Goal: Task Accomplishment & Management: Use online tool/utility

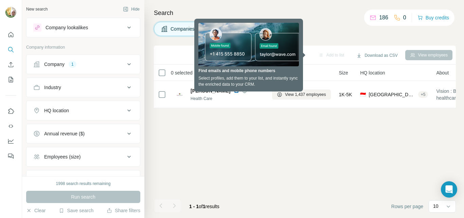
click at [125, 61] on icon at bounding box center [129, 64] width 8 height 8
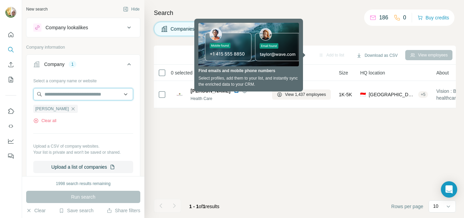
click at [88, 95] on input "text" at bounding box center [83, 94] width 100 height 12
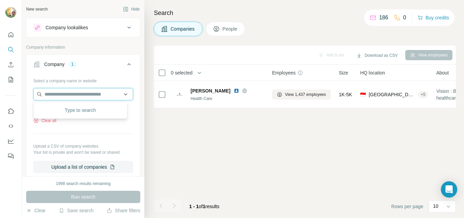
paste input "**********"
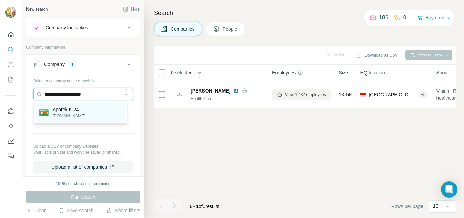
type input "**********"
click at [91, 111] on div "Apotek K-24 [DOMAIN_NAME]" at bounding box center [80, 112] width 91 height 18
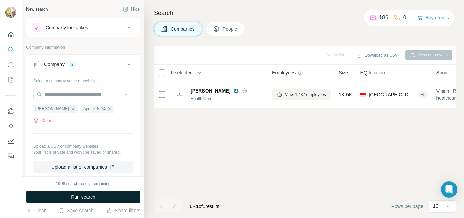
click at [87, 198] on span "Run search" at bounding box center [83, 196] width 24 height 7
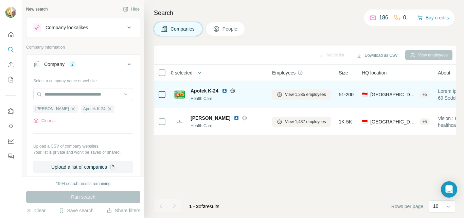
click at [292, 102] on div "View 1,285 employees" at bounding box center [301, 94] width 59 height 19
click at [300, 95] on span "View 1,285 employees" at bounding box center [305, 94] width 41 height 6
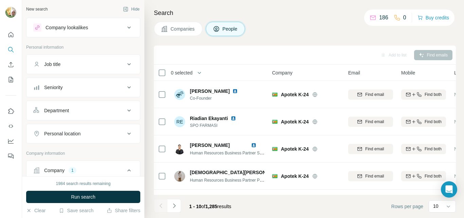
click at [308, 53] on div "Add to list Find emails" at bounding box center [304, 55] width 295 height 12
click at [127, 110] on icon at bounding box center [128, 110] width 3 height 2
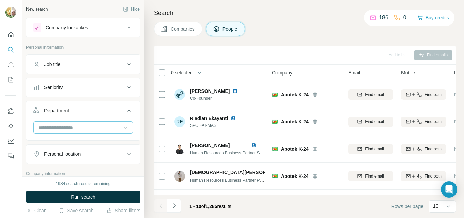
click at [122, 127] on icon at bounding box center [125, 127] width 7 height 7
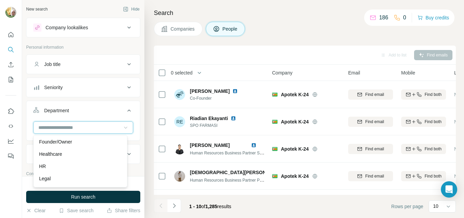
scroll to position [75, 0]
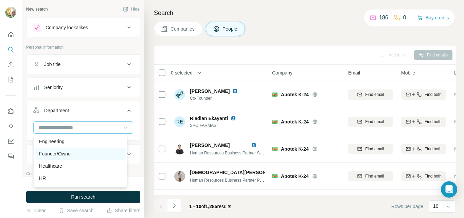
click at [87, 152] on div "Founder/Owner" at bounding box center [80, 153] width 83 height 7
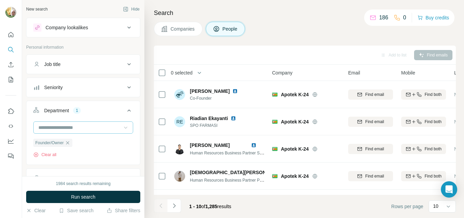
click at [124, 127] on icon at bounding box center [125, 128] width 3 height 2
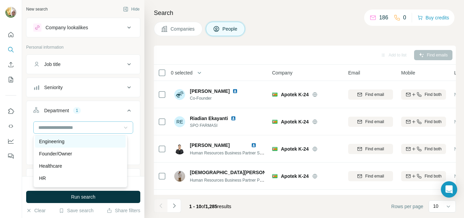
click at [98, 142] on div "Engineering" at bounding box center [80, 141] width 83 height 7
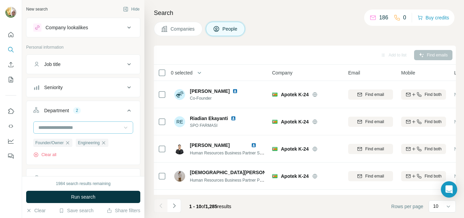
click at [122, 127] on icon at bounding box center [125, 127] width 7 height 7
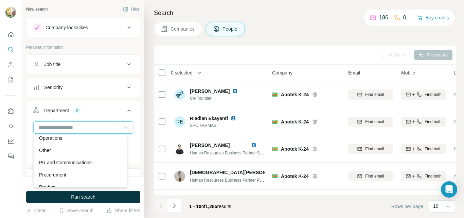
scroll to position [177, 0]
click at [103, 140] on div "Operations" at bounding box center [80, 137] width 83 height 7
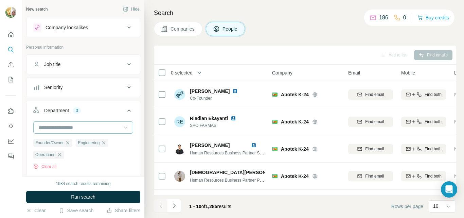
click at [122, 125] on icon at bounding box center [125, 127] width 7 height 7
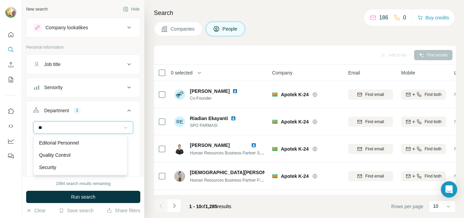
type input "**"
click at [122, 128] on icon at bounding box center [125, 127] width 7 height 7
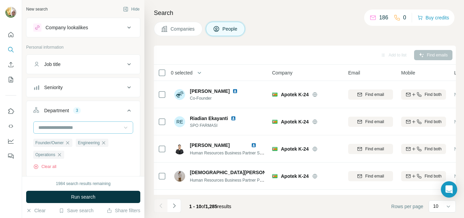
click at [127, 87] on icon at bounding box center [128, 87] width 3 height 2
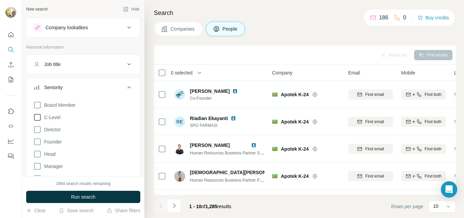
click at [36, 117] on icon at bounding box center [37, 117] width 8 height 8
click at [36, 127] on icon at bounding box center [37, 129] width 8 height 8
click at [36, 153] on icon at bounding box center [37, 154] width 8 height 8
click at [38, 166] on icon at bounding box center [37, 166] width 8 height 8
click at [39, 141] on icon at bounding box center [37, 142] width 8 height 8
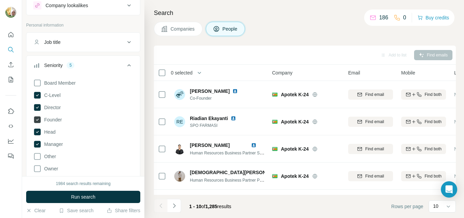
scroll to position [34, 0]
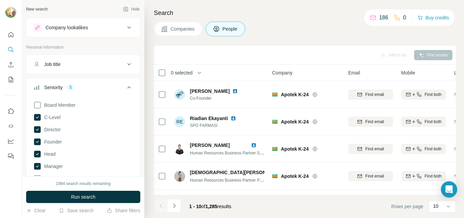
click at [125, 62] on icon at bounding box center [129, 64] width 8 height 8
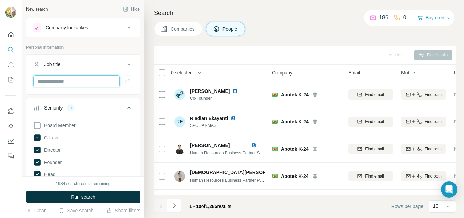
click at [84, 83] on input "text" at bounding box center [76, 81] width 86 height 12
type input "**"
drag, startPoint x: 73, startPoint y: 82, endPoint x: 37, endPoint y: 83, distance: 35.7
click at [37, 83] on input "**" at bounding box center [76, 81] width 86 height 12
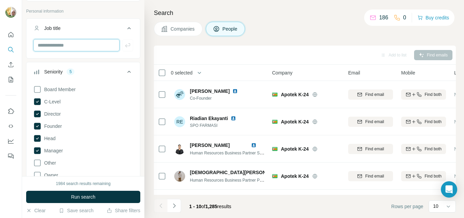
scroll to position [34, 0]
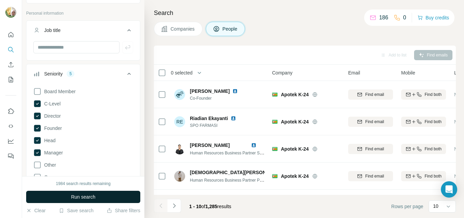
click at [78, 196] on span "Run search" at bounding box center [83, 196] width 24 height 7
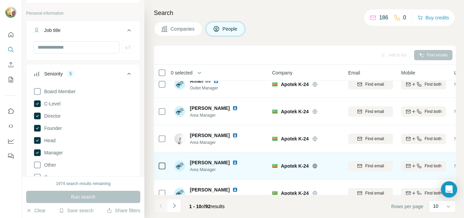
scroll to position [162, 0]
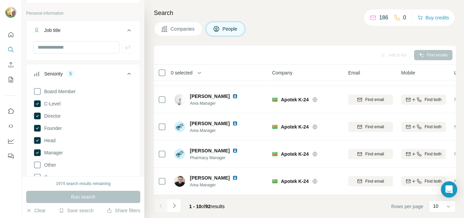
click at [125, 72] on icon at bounding box center [129, 74] width 8 height 8
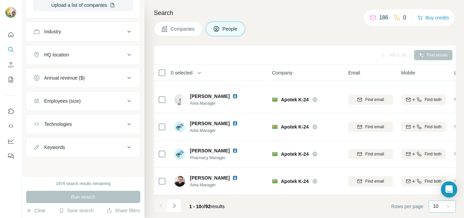
click at [448, 206] on icon at bounding box center [448, 206] width 7 height 7
click at [441, 164] on div "40" at bounding box center [442, 166] width 16 height 7
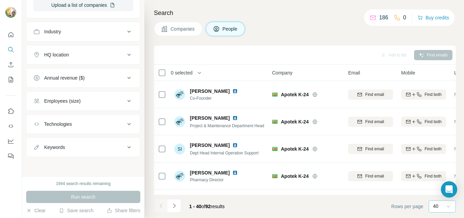
scroll to position [976, 0]
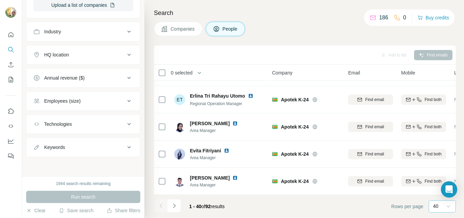
click at [174, 204] on icon "Navigate to next page" at bounding box center [174, 205] width 7 height 7
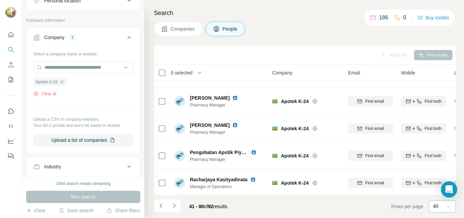
scroll to position [277, 0]
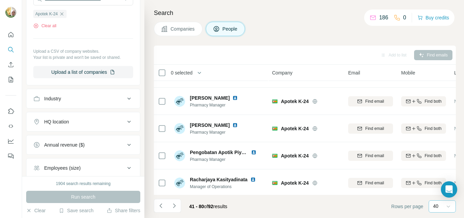
click at [125, 100] on icon at bounding box center [129, 98] width 8 height 8
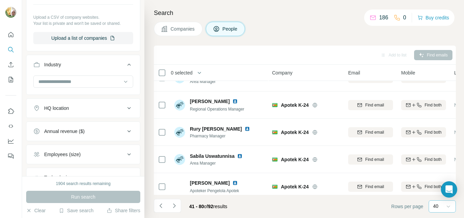
scroll to position [976, 0]
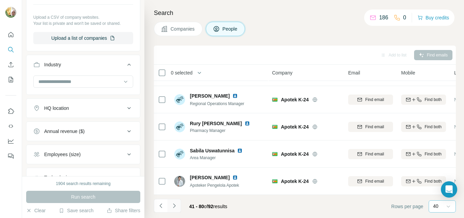
click at [173, 204] on icon "Navigate to next page" at bounding box center [174, 205] width 2 height 4
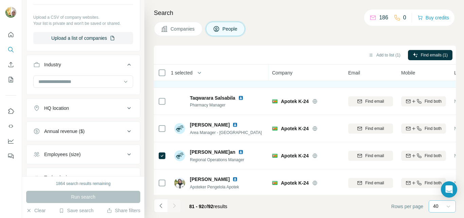
scroll to position [136, 0]
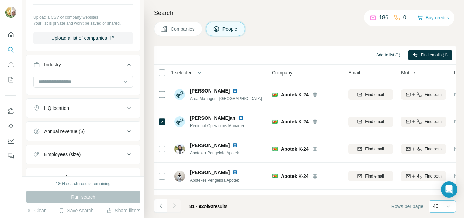
click at [384, 55] on button "Add to list (1)" at bounding box center [384, 55] width 42 height 10
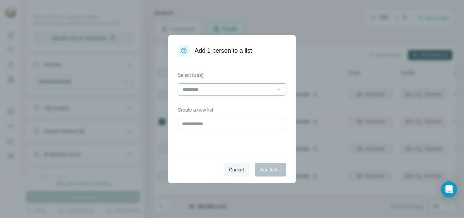
click at [278, 88] on icon at bounding box center [278, 89] width 7 height 7
click at [207, 152] on div "Select list(s) Create a new list" at bounding box center [232, 106] width 128 height 99
click at [279, 88] on icon at bounding box center [278, 89] width 7 height 7
click at [184, 141] on div "Select list(s) Create a new list" at bounding box center [232, 106] width 128 height 99
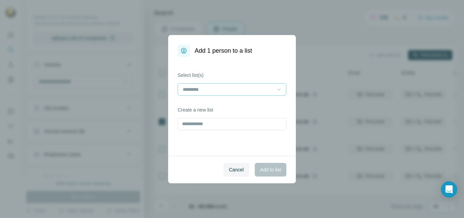
click at [277, 90] on icon at bounding box center [278, 89] width 7 height 7
click at [278, 89] on icon at bounding box center [278, 89] width 7 height 7
click at [216, 125] on input "text" at bounding box center [232, 124] width 109 height 12
click at [279, 89] on icon at bounding box center [278, 89] width 7 height 7
click at [221, 124] on input "text" at bounding box center [232, 124] width 109 height 12
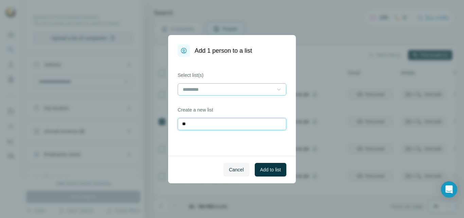
type input "*"
type input "**********"
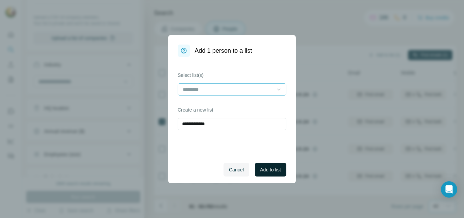
click at [272, 173] on button "Add to list" at bounding box center [271, 170] width 32 height 14
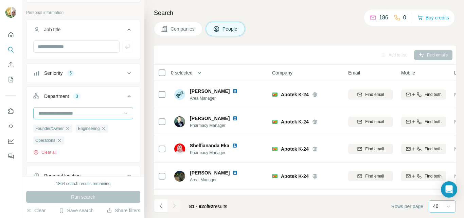
scroll to position [68, 0]
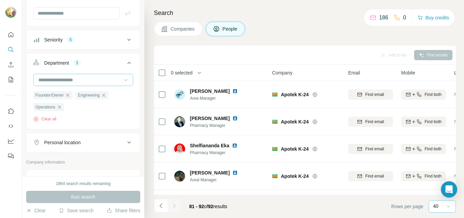
click at [124, 80] on icon at bounding box center [125, 80] width 3 height 2
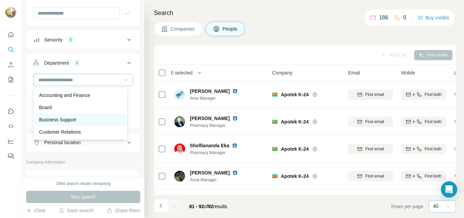
click at [91, 120] on div "Business Support" at bounding box center [80, 119] width 83 height 7
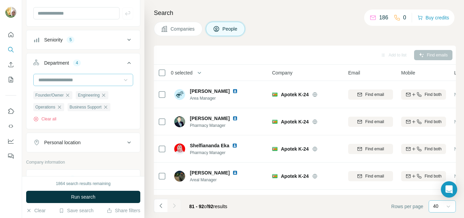
click at [104, 79] on input at bounding box center [80, 79] width 84 height 7
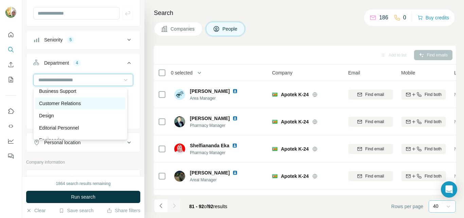
scroll to position [68, 0]
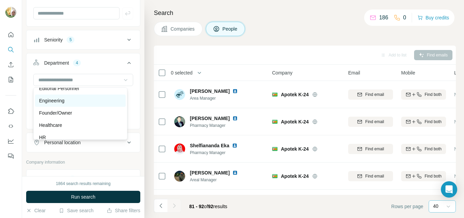
click at [96, 102] on div "Engineering" at bounding box center [80, 100] width 83 height 7
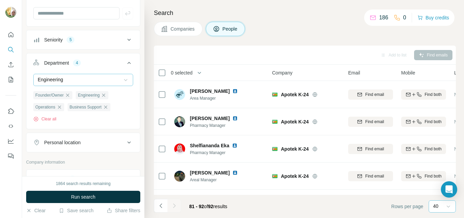
click at [93, 80] on div "Engineering" at bounding box center [80, 79] width 84 height 7
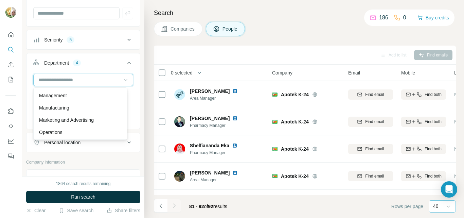
scroll to position [136, 0]
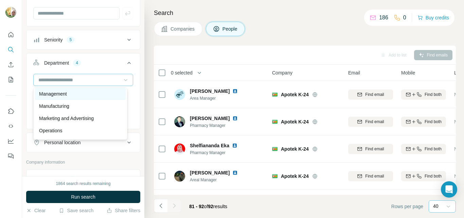
click at [89, 96] on div "Management" at bounding box center [80, 93] width 83 height 7
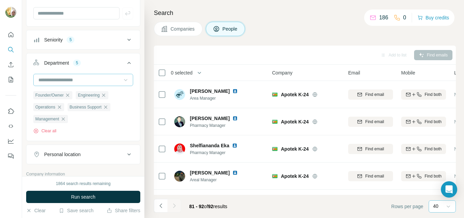
click at [92, 78] on input at bounding box center [80, 79] width 84 height 7
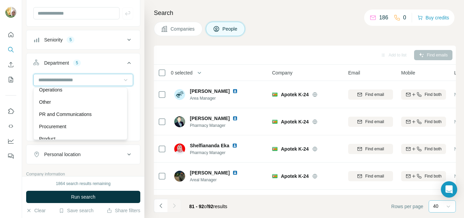
scroll to position [244, 0]
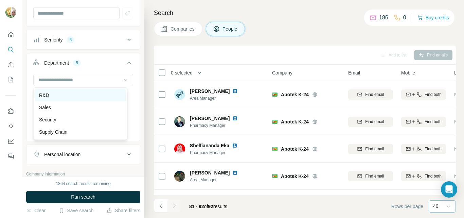
click at [102, 95] on div "R&D" at bounding box center [80, 95] width 83 height 7
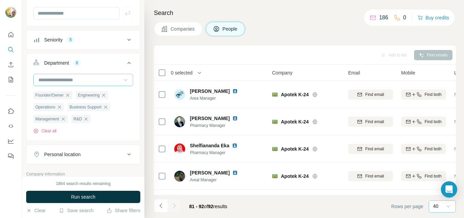
click at [93, 81] on input at bounding box center [80, 79] width 84 height 7
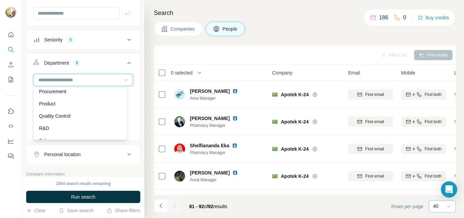
scroll to position [210, 0]
click at [91, 104] on div "Product" at bounding box center [80, 104] width 83 height 7
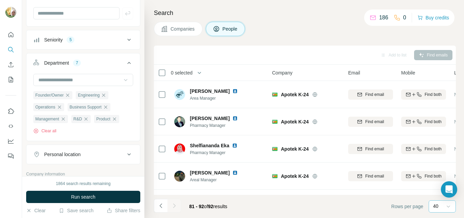
click at [88, 199] on span "Run search" at bounding box center [83, 196] width 24 height 7
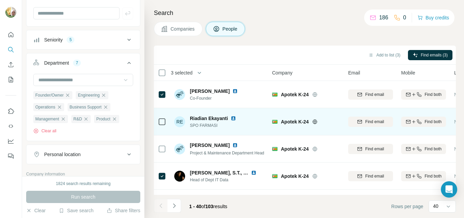
scroll to position [68, 0]
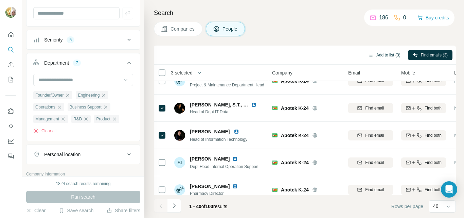
click at [384, 54] on button "Add to list (3)" at bounding box center [384, 55] width 42 height 10
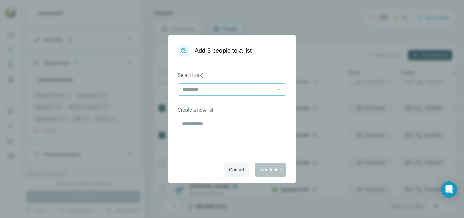
click at [278, 89] on icon at bounding box center [278, 89] width 3 height 2
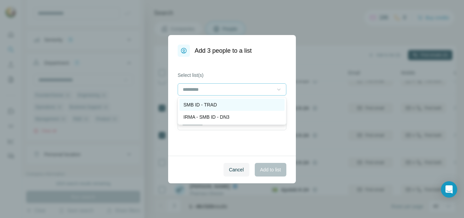
click at [212, 106] on p "SMB ID - TRAD" at bounding box center [200, 104] width 34 height 7
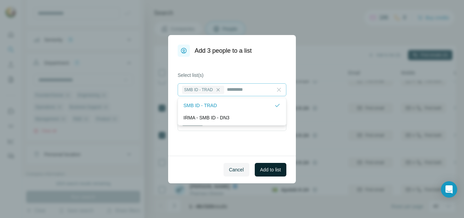
click at [272, 168] on span "Add to list" at bounding box center [270, 169] width 21 height 7
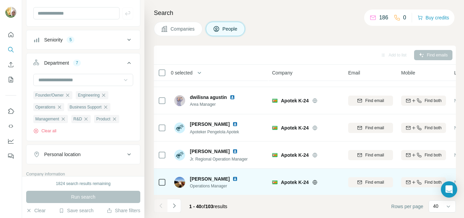
scroll to position [976, 0]
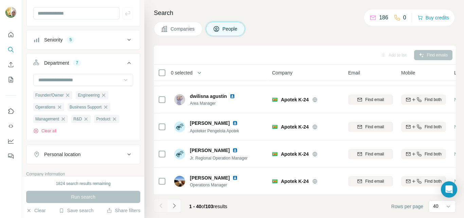
click at [175, 207] on icon "Navigate to next page" at bounding box center [174, 205] width 7 height 7
click at [175, 205] on icon "Navigate to next page" at bounding box center [174, 205] width 2 height 4
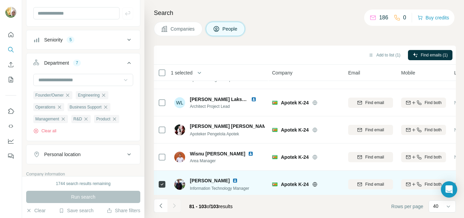
scroll to position [515, 0]
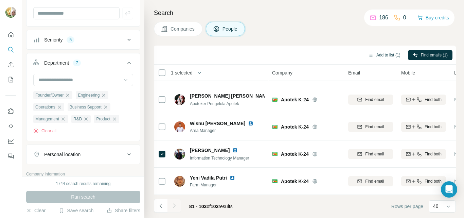
click at [380, 54] on button "Add to list (1)" at bounding box center [384, 55] width 42 height 10
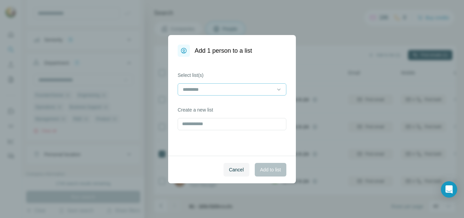
click at [271, 91] on input at bounding box center [228, 89] width 92 height 7
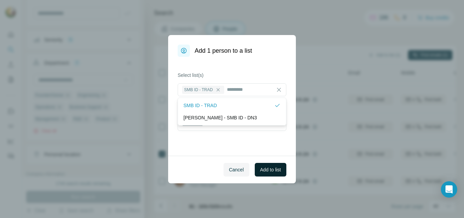
click at [274, 169] on span "Add to list" at bounding box center [270, 169] width 21 height 7
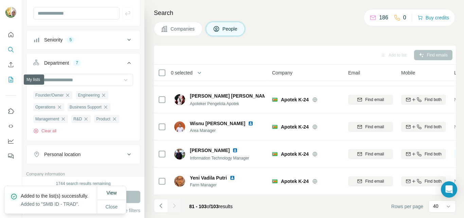
click at [12, 80] on icon "My lists" at bounding box center [11, 79] width 3 height 4
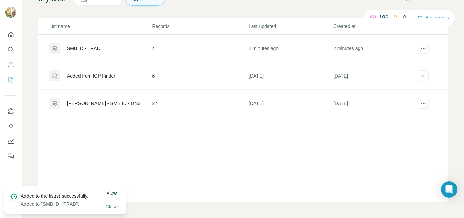
scroll to position [58, 0]
click at [90, 48] on div "SMB ID - TRAD" at bounding box center [84, 48] width 34 height 7
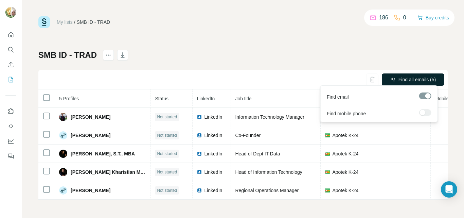
click at [398, 78] on span "Find all emails (5)" at bounding box center [416, 79] width 37 height 7
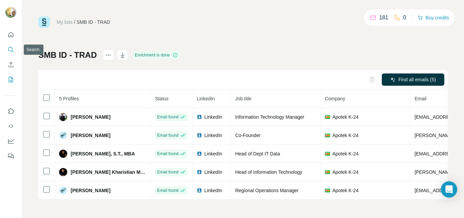
click at [10, 48] on icon "Search" at bounding box center [10, 49] width 7 height 7
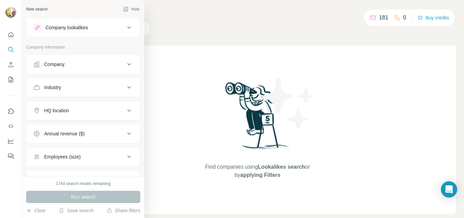
click at [56, 64] on div "Company" at bounding box center [54, 64] width 20 height 7
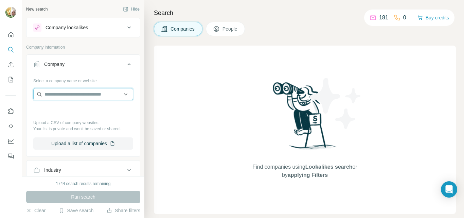
click at [70, 94] on input "text" at bounding box center [83, 94] width 100 height 12
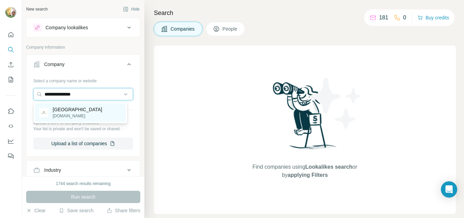
type input "**********"
click at [64, 113] on p "[DOMAIN_NAME]" at bounding box center [78, 116] width 50 height 6
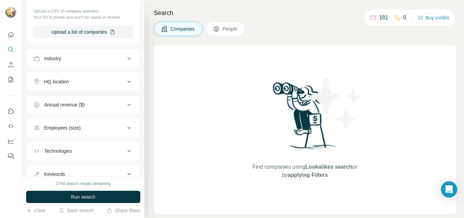
scroll to position [136, 0]
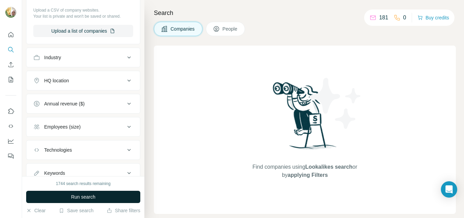
click at [83, 198] on span "Run search" at bounding box center [83, 196] width 24 height 7
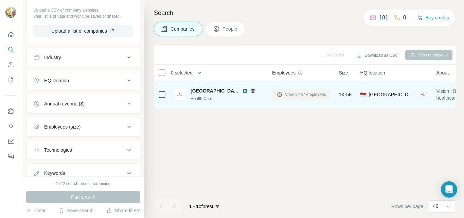
click at [309, 94] on span "View 1,437 employees" at bounding box center [305, 94] width 41 height 6
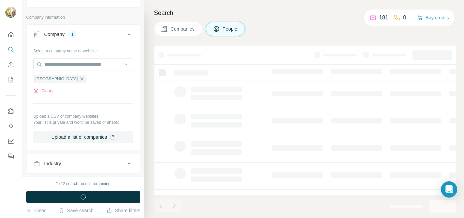
scroll to position [242, 0]
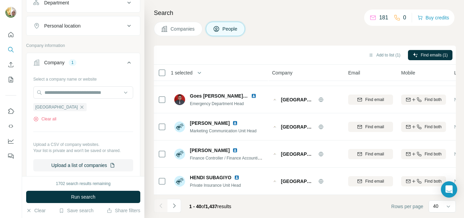
scroll to position [106, 0]
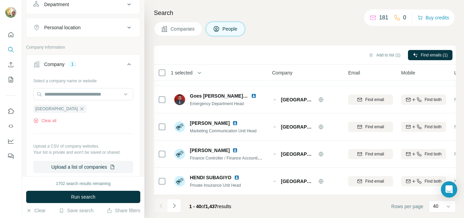
click at [125, 63] on icon at bounding box center [129, 64] width 8 height 8
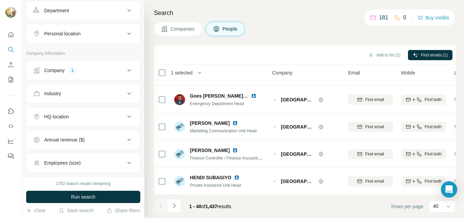
scroll to position [0, 0]
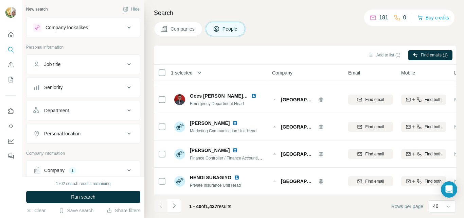
click at [125, 108] on icon at bounding box center [129, 110] width 8 height 8
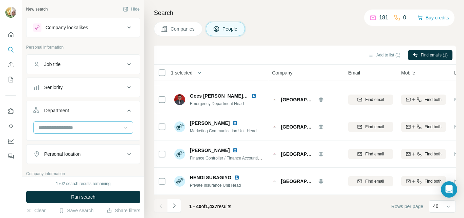
click at [122, 126] on icon at bounding box center [125, 127] width 7 height 7
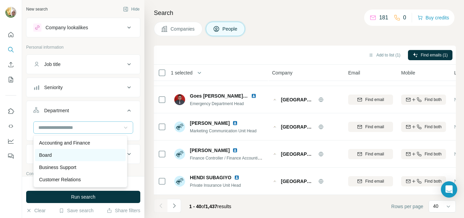
click at [73, 155] on div "Board" at bounding box center [80, 154] width 83 height 7
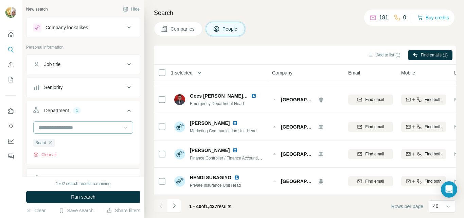
click at [122, 128] on icon at bounding box center [125, 127] width 7 height 7
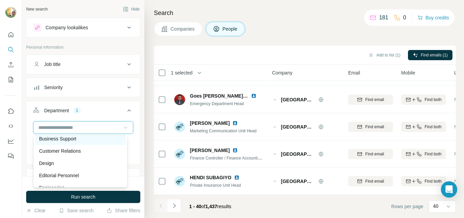
scroll to position [68, 0]
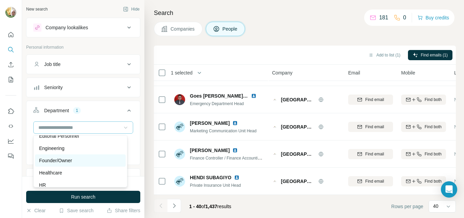
click at [88, 161] on div "Founder/Owner" at bounding box center [80, 160] width 83 height 7
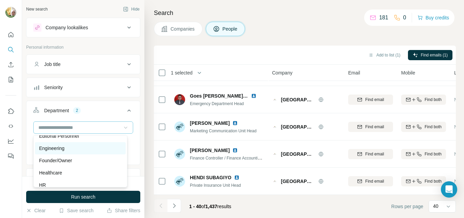
click at [93, 147] on div "Engineering" at bounding box center [80, 148] width 83 height 7
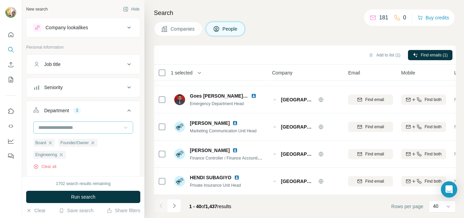
click at [122, 127] on icon at bounding box center [125, 127] width 7 height 7
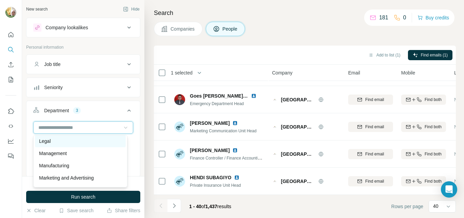
scroll to position [136, 0]
click at [96, 143] on div "Management" at bounding box center [80, 141] width 83 height 7
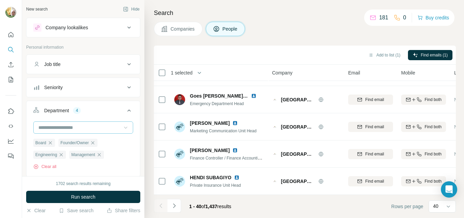
click at [122, 127] on icon at bounding box center [125, 127] width 7 height 7
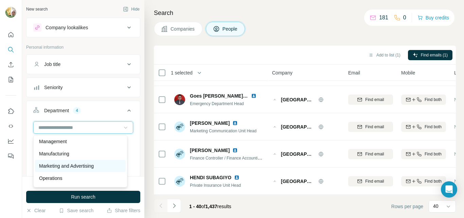
scroll to position [170, 0]
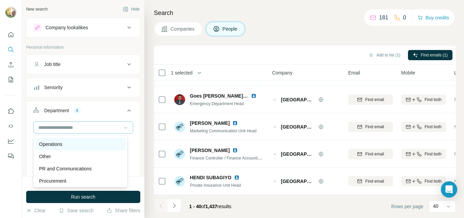
click at [98, 146] on div "Operations" at bounding box center [80, 144] width 83 height 7
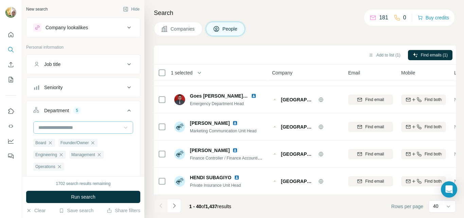
click at [122, 127] on icon at bounding box center [125, 127] width 7 height 7
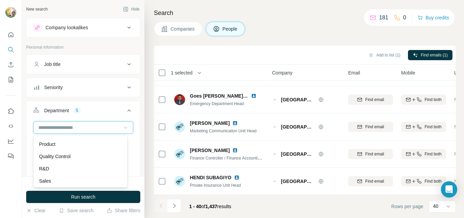
scroll to position [238, 0]
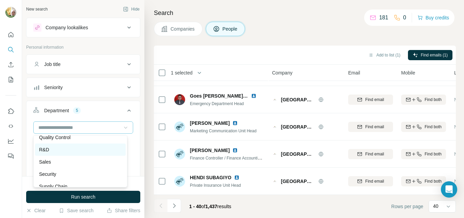
click at [96, 150] on div "R&D" at bounding box center [80, 149] width 83 height 7
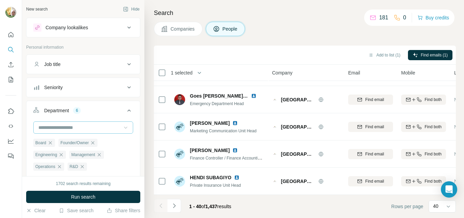
click at [124, 128] on icon at bounding box center [125, 128] width 3 height 2
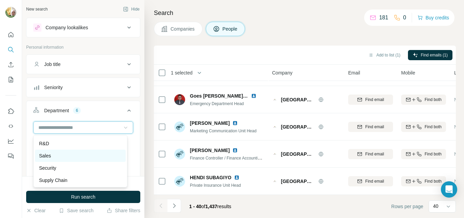
scroll to position [244, 0]
click at [84, 166] on div "Security" at bounding box center [80, 167] width 83 height 7
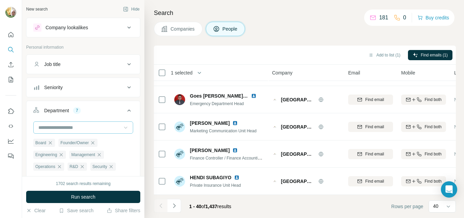
click at [122, 127] on icon at bounding box center [125, 127] width 7 height 7
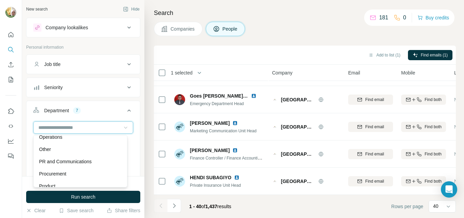
scroll to position [177, 0]
click at [93, 151] on div "Other" at bounding box center [80, 149] width 83 height 7
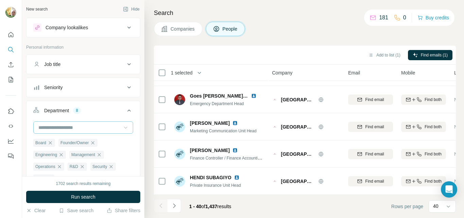
click at [125, 88] on icon at bounding box center [129, 87] width 8 height 8
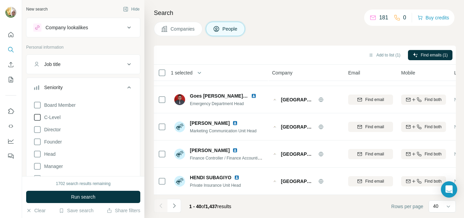
click at [57, 118] on span "C-Level" at bounding box center [50, 117] width 19 height 7
click at [56, 128] on span "Director" at bounding box center [50, 129] width 19 height 7
click at [53, 141] on span "Founder" at bounding box center [51, 141] width 20 height 7
click at [53, 153] on span "Head" at bounding box center [48, 153] width 14 height 7
click at [52, 166] on span "Manager" at bounding box center [51, 166] width 21 height 7
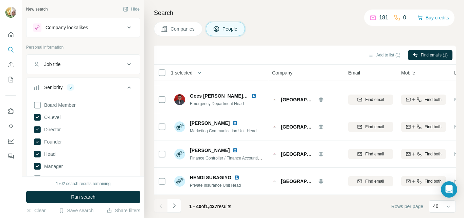
scroll to position [34, 0]
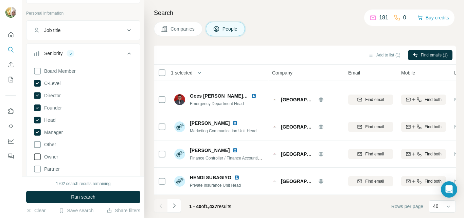
click at [55, 156] on span "Owner" at bounding box center [49, 156] width 17 height 7
click at [54, 145] on span "Other" at bounding box center [48, 144] width 15 height 7
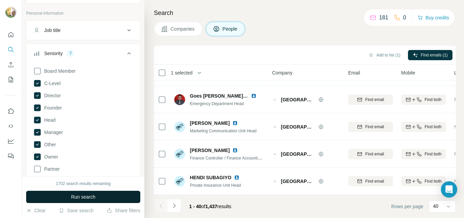
click at [98, 198] on button "Run search" at bounding box center [83, 196] width 114 height 12
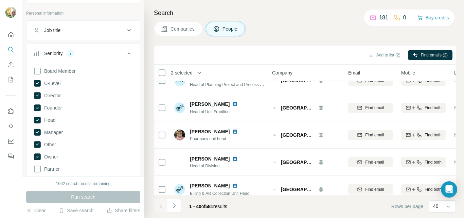
scroll to position [976, 0]
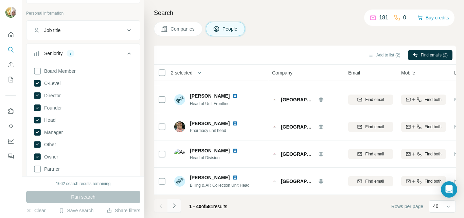
click at [173, 206] on icon "Navigate to next page" at bounding box center [174, 205] width 7 height 7
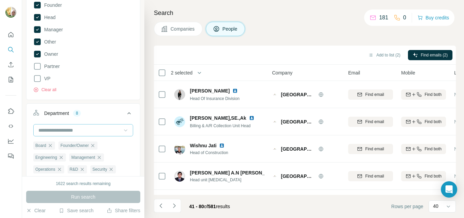
scroll to position [238, 0]
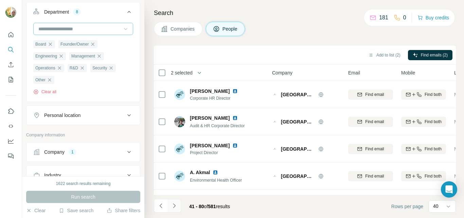
click at [175, 206] on icon "Navigate to next page" at bounding box center [174, 205] width 7 height 7
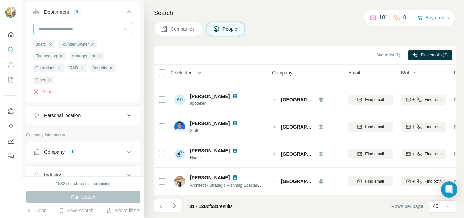
scroll to position [976, 0]
click at [175, 206] on icon "Navigate to next page" at bounding box center [174, 205] width 2 height 4
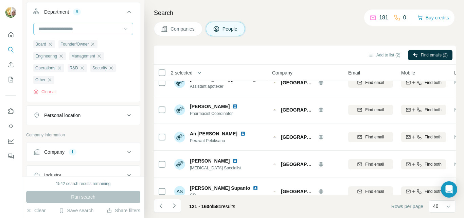
scroll to position [0, 0]
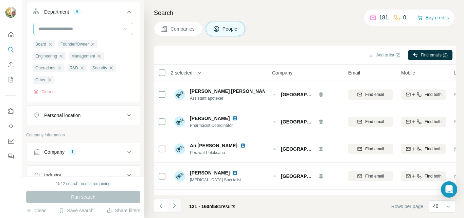
click at [175, 206] on icon "Navigate to next page" at bounding box center [174, 205] width 7 height 7
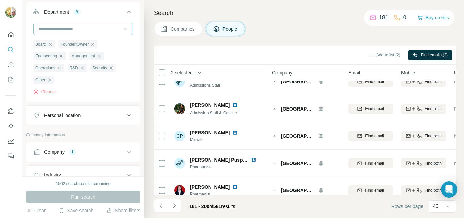
scroll to position [976, 0]
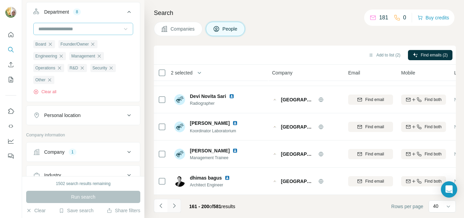
click at [174, 205] on icon "Navigate to next page" at bounding box center [174, 205] width 7 height 7
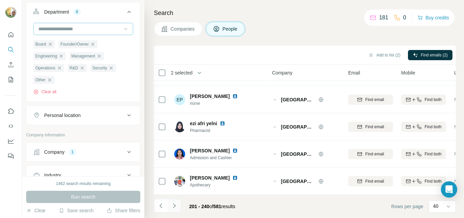
click at [175, 206] on icon "Navigate to next page" at bounding box center [174, 205] width 2 height 4
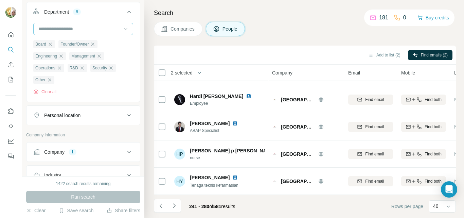
click at [175, 206] on icon "Navigate to next page" at bounding box center [174, 205] width 7 height 7
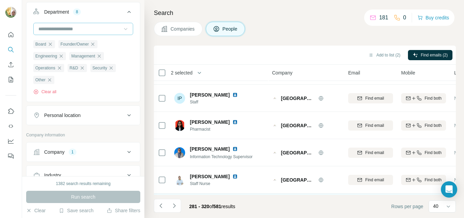
scroll to position [433, 0]
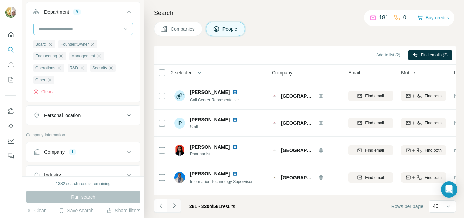
click at [173, 205] on icon "Navigate to next page" at bounding box center [174, 205] width 7 height 7
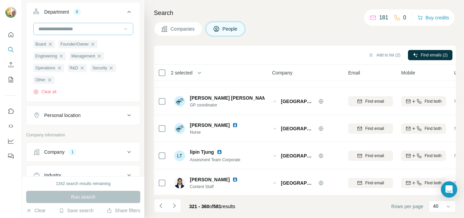
scroll to position [976, 0]
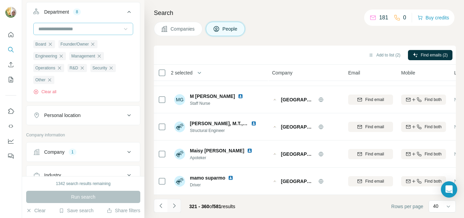
click at [175, 205] on icon "Navigate to next page" at bounding box center [174, 205] width 2 height 4
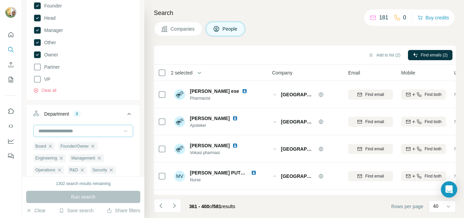
scroll to position [204, 0]
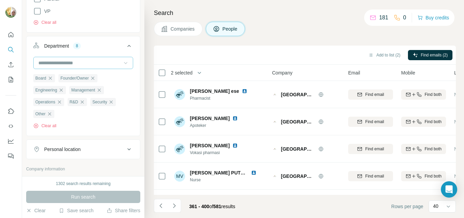
click at [122, 60] on icon at bounding box center [125, 62] width 7 height 7
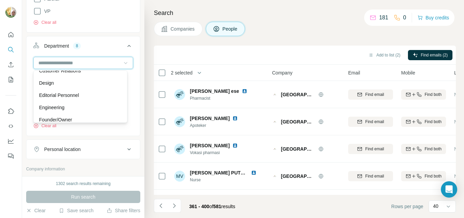
scroll to position [7, 0]
click at [76, 95] on p "Business Support" at bounding box center [57, 95] width 37 height 7
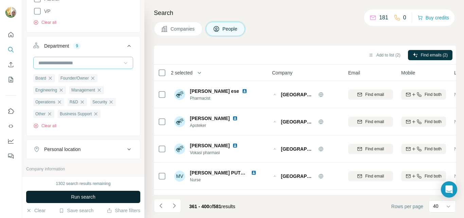
click at [82, 198] on span "Run search" at bounding box center [83, 196] width 24 height 7
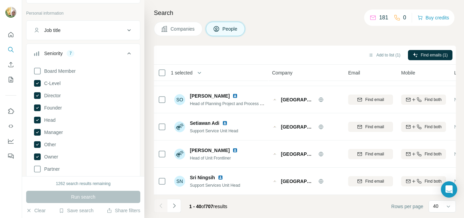
scroll to position [102, 0]
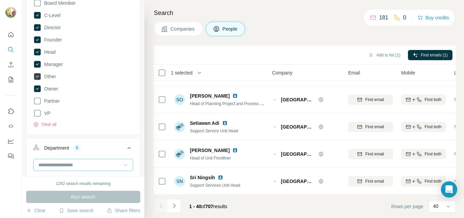
click at [38, 76] on icon at bounding box center [37, 76] width 7 height 7
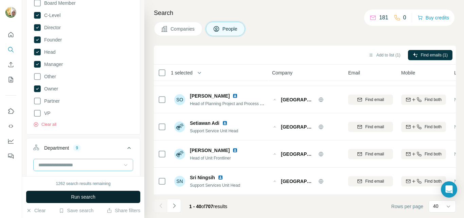
click at [84, 196] on span "Run search" at bounding box center [83, 196] width 24 height 7
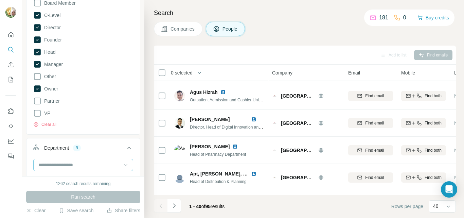
scroll to position [976, 0]
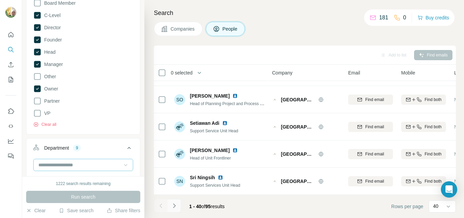
click at [175, 206] on icon "Navigate to next page" at bounding box center [174, 205] width 7 height 7
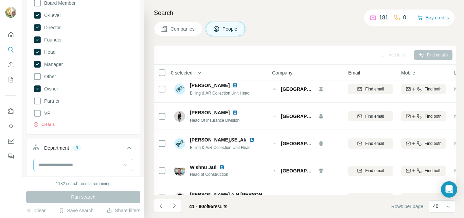
scroll to position [0, 0]
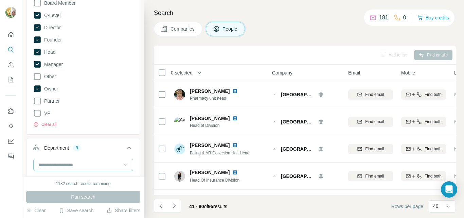
click at [174, 205] on icon "Navigate to next page" at bounding box center [174, 205] width 7 height 7
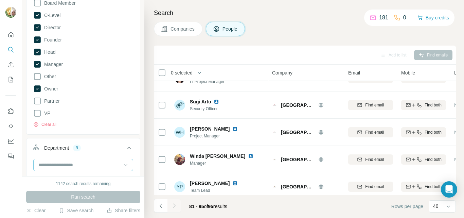
scroll to position [297, 0]
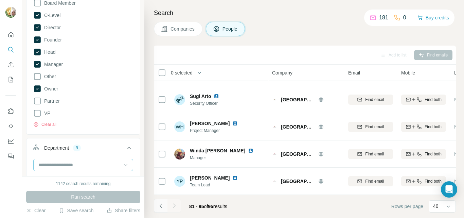
click at [160, 204] on icon "Navigate to previous page" at bounding box center [161, 205] width 7 height 7
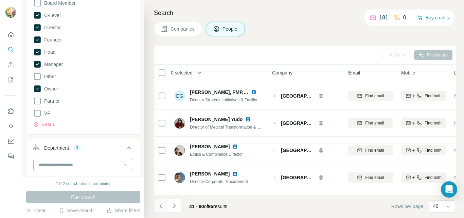
click at [162, 205] on icon "Navigate to previous page" at bounding box center [161, 205] width 7 height 7
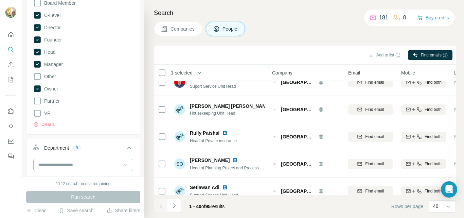
scroll to position [976, 0]
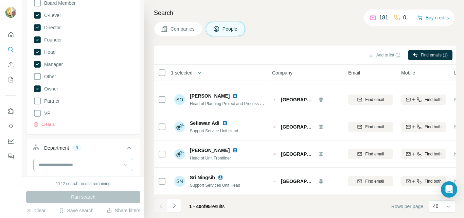
drag, startPoint x: 175, startPoint y: 205, endPoint x: 186, endPoint y: 202, distance: 11.7
click at [174, 205] on icon "Navigate to next page" at bounding box center [174, 205] width 7 height 7
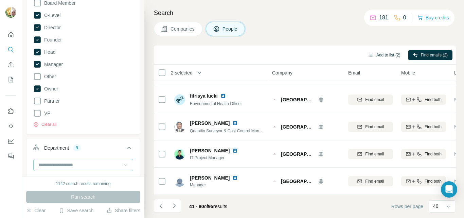
click at [385, 55] on button "Add to list (2)" at bounding box center [384, 55] width 42 height 10
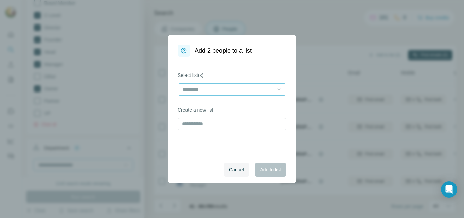
click at [279, 90] on icon at bounding box center [278, 89] width 7 height 7
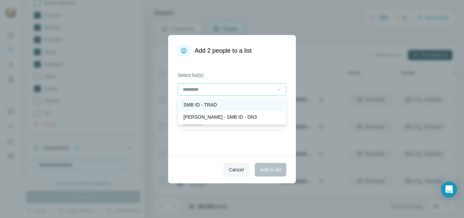
click at [208, 106] on p "SMB ID - TRAD" at bounding box center [200, 104] width 34 height 7
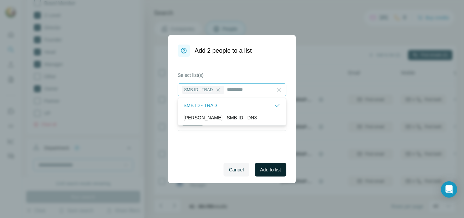
click at [273, 170] on span "Add to list" at bounding box center [270, 169] width 21 height 7
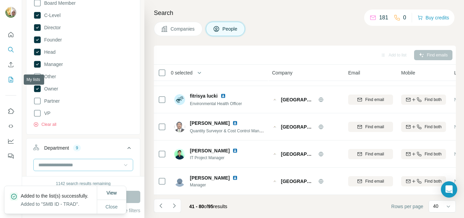
click at [9, 81] on icon "My lists" at bounding box center [11, 79] width 4 height 5
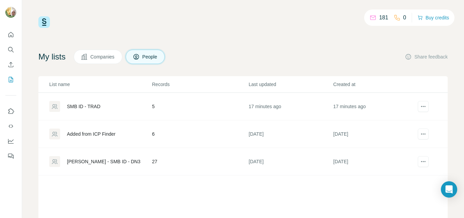
click at [85, 106] on div "SMB ID - TRAD" at bounding box center [84, 106] width 34 height 7
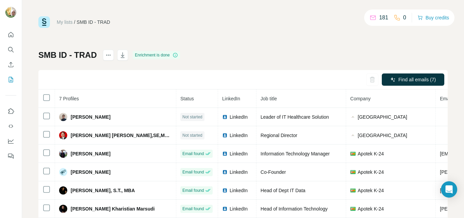
scroll to position [38, 0]
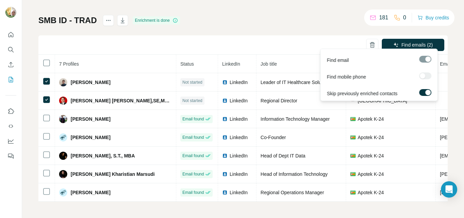
click at [422, 94] on label at bounding box center [425, 92] width 12 height 7
click at [401, 41] on span "Find emails (2)" at bounding box center [417, 44] width 32 height 7
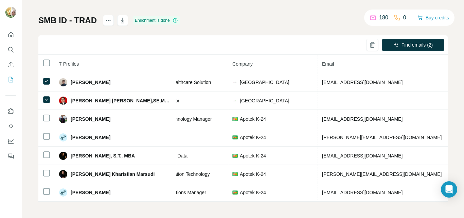
scroll to position [0, 120]
click at [13, 49] on icon "Search" at bounding box center [10, 49] width 7 height 7
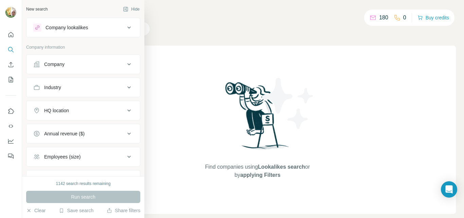
click at [56, 66] on div "Company" at bounding box center [54, 64] width 20 height 7
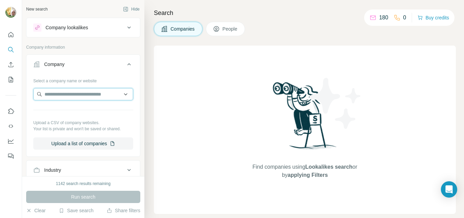
click at [65, 96] on input "text" at bounding box center [83, 94] width 100 height 12
paste input "**********"
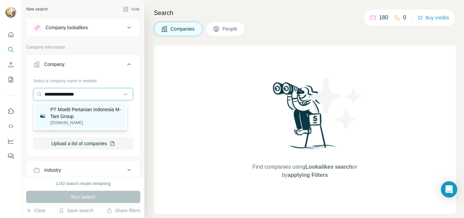
type input "**********"
click at [94, 109] on p "PT Moelti Pertanian Indonesia M-Tani Group" at bounding box center [85, 113] width 71 height 14
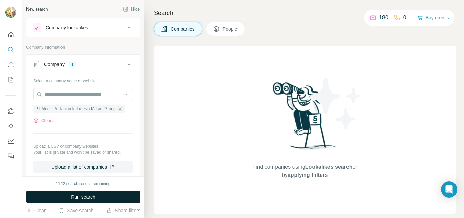
click at [90, 198] on span "Run search" at bounding box center [83, 196] width 24 height 7
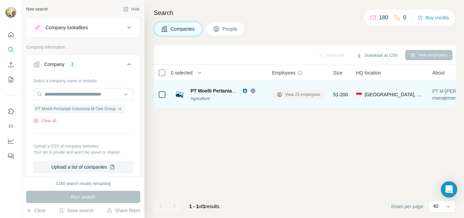
click at [313, 97] on span "View 23 employees" at bounding box center [302, 94] width 35 height 6
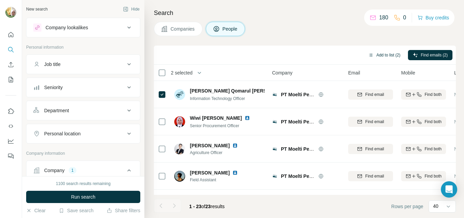
click at [378, 56] on button "Add to list (2)" at bounding box center [384, 55] width 42 height 10
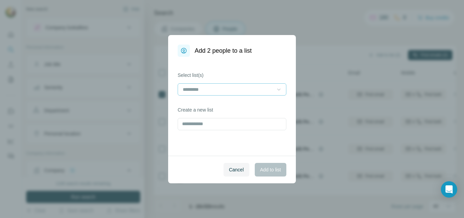
click at [280, 91] on icon at bounding box center [278, 89] width 7 height 7
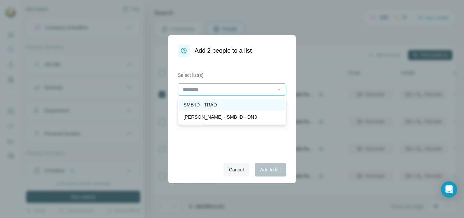
click at [216, 106] on p "SMB ID - TRAD" at bounding box center [200, 104] width 34 height 7
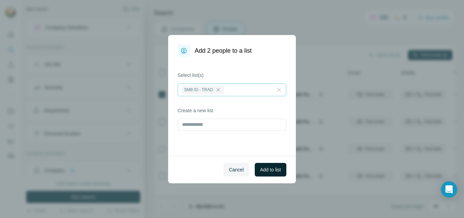
click at [267, 170] on span "Add to list" at bounding box center [270, 169] width 21 height 7
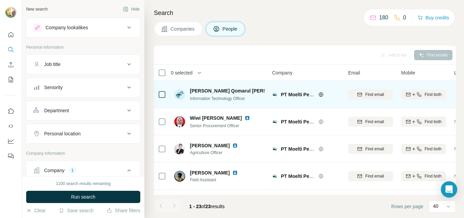
click at [166, 94] on icon at bounding box center [162, 94] width 8 height 8
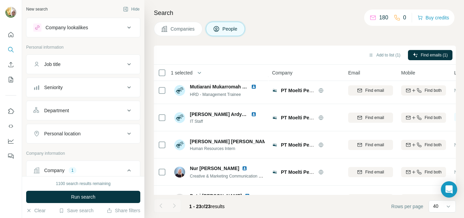
scroll to position [306, 0]
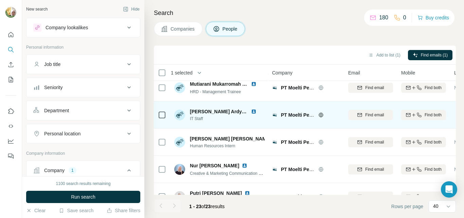
click at [158, 116] on icon at bounding box center [162, 115] width 8 height 8
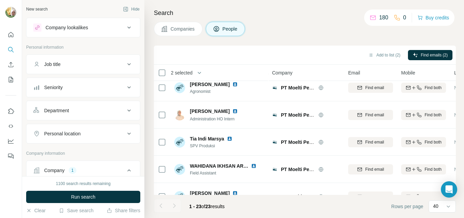
scroll to position [515, 0]
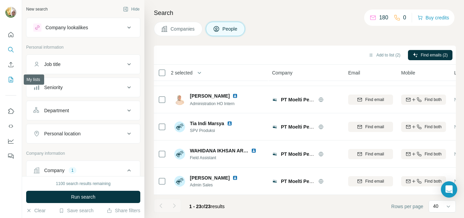
click at [11, 80] on icon "My lists" at bounding box center [11, 79] width 3 height 4
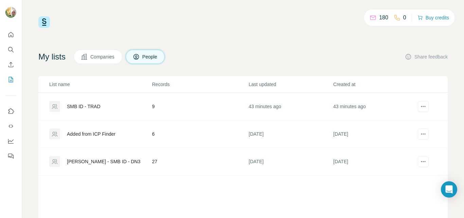
click at [91, 106] on div "SMB ID - TRAD" at bounding box center [84, 106] width 34 height 7
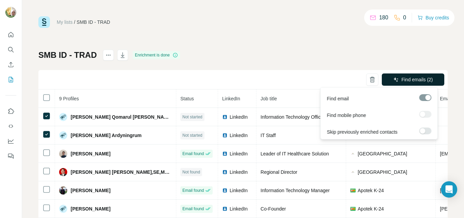
click at [405, 81] on span "Find emails (2)" at bounding box center [417, 79] width 32 height 7
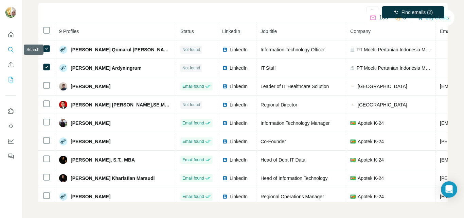
click at [8, 50] on icon "Search" at bounding box center [10, 49] width 4 height 4
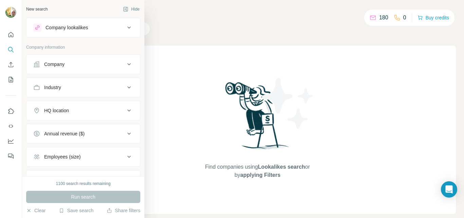
click at [64, 63] on div "Company" at bounding box center [54, 64] width 20 height 7
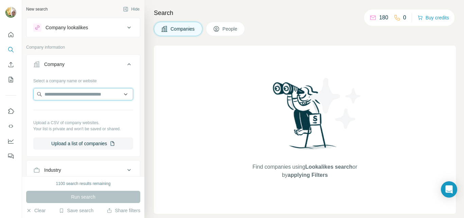
click at [59, 94] on input "text" at bounding box center [83, 94] width 100 height 12
paste input "**********"
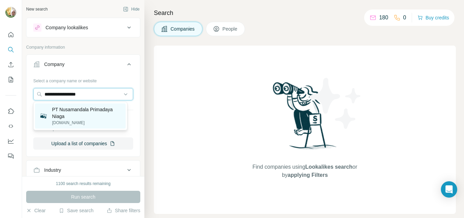
type input "**********"
click at [88, 111] on p "PT Nusamandala Primadaya Niaga" at bounding box center [87, 113] width 70 height 14
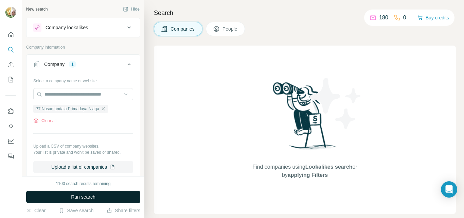
click at [83, 197] on span "Run search" at bounding box center [83, 196] width 24 height 7
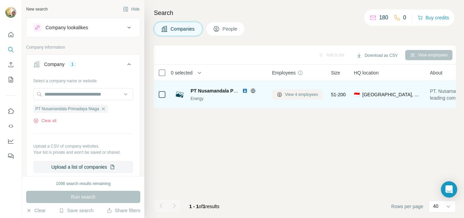
click at [293, 94] on span "View 4 employees" at bounding box center [301, 94] width 33 height 6
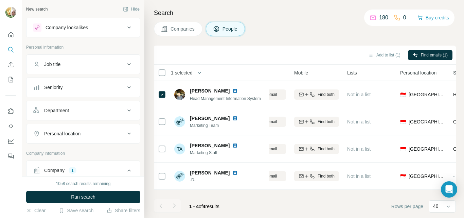
scroll to position [0, 136]
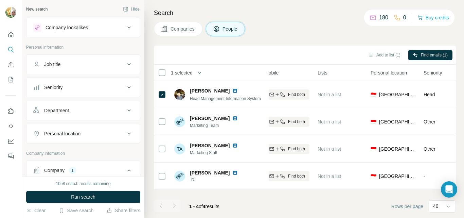
drag, startPoint x: 342, startPoint y: 207, endPoint x: 354, endPoint y: 203, distance: 13.4
click at [350, 205] on footer "1 - 4 of 4 results Rows per page 40" at bounding box center [305, 206] width 302 height 23
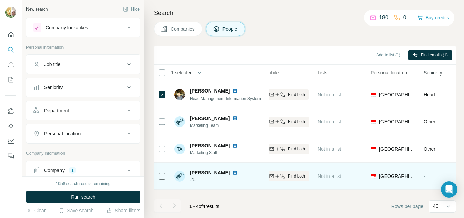
click at [409, 188] on td "🇮🇩 [GEOGRAPHIC_DATA]" at bounding box center [392, 175] width 53 height 27
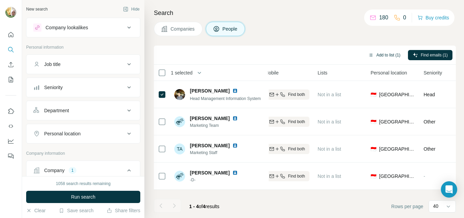
click at [384, 56] on button "Add to list (1)" at bounding box center [384, 55] width 42 height 10
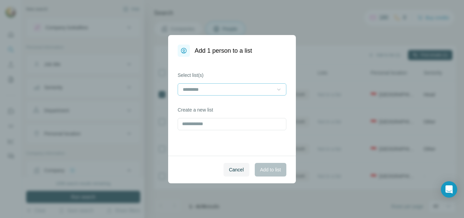
click at [278, 89] on icon at bounding box center [278, 89] width 7 height 7
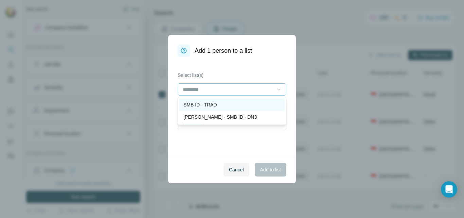
click at [210, 107] on p "SMB ID - TRAD" at bounding box center [200, 104] width 34 height 7
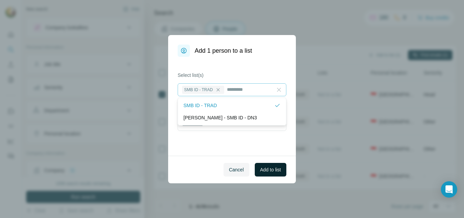
click at [266, 171] on span "Add to list" at bounding box center [270, 169] width 21 height 7
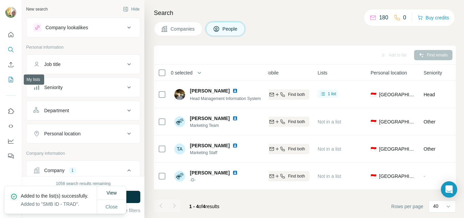
click at [12, 80] on icon "My lists" at bounding box center [11, 79] width 3 height 4
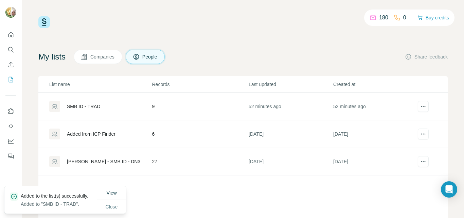
click at [86, 108] on div "SMB ID - TRAD" at bounding box center [84, 106] width 34 height 7
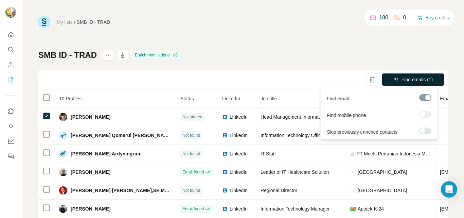
click at [410, 79] on span "Find emails (1)" at bounding box center [417, 79] width 32 height 7
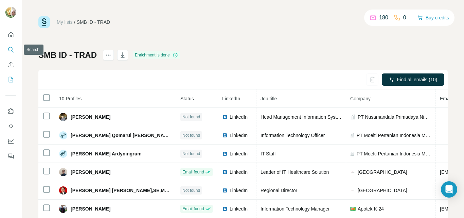
click at [10, 49] on icon "Search" at bounding box center [10, 49] width 7 height 7
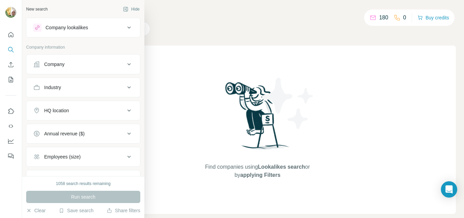
click at [78, 65] on div "Company" at bounding box center [79, 64] width 92 height 7
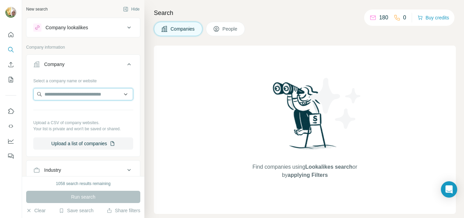
click at [70, 96] on input "text" at bounding box center [83, 94] width 100 height 12
paste input "**********"
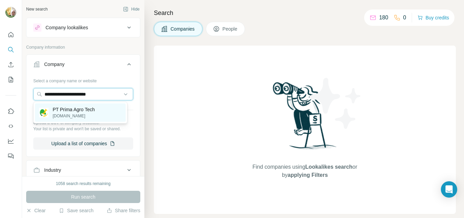
type input "**********"
click at [82, 111] on p "PT Prima Agro Tech" at bounding box center [74, 109] width 42 height 7
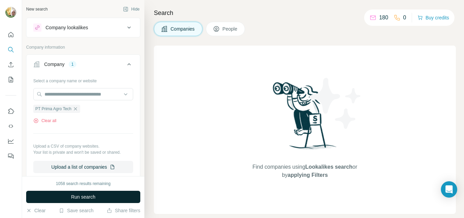
click at [88, 199] on span "Run search" at bounding box center [83, 196] width 24 height 7
